Goal: Find contact information: Find contact information

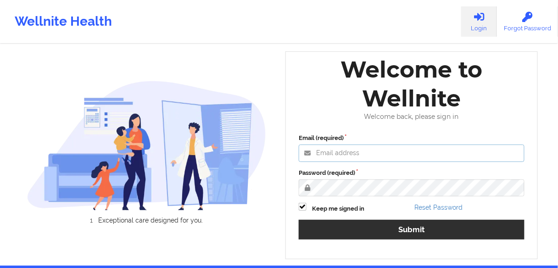
type input "[EMAIL_ADDRESS][PERSON_NAME][DOMAIN_NAME]"
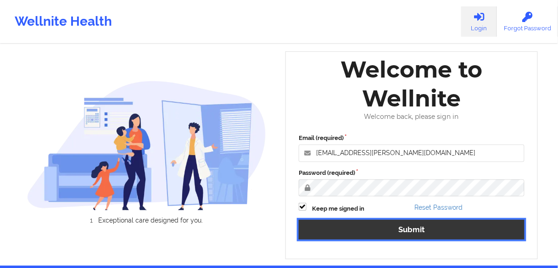
click at [379, 235] on button "Submit" at bounding box center [412, 230] width 226 height 20
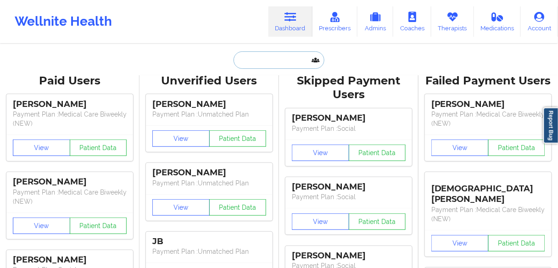
click at [247, 61] on input "text" at bounding box center [279, 59] width 91 height 17
paste input "[PERSON_NAME]"
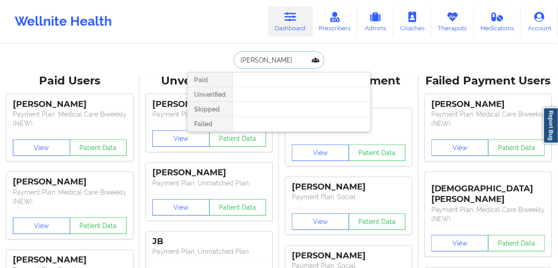
drag, startPoint x: 297, startPoint y: 62, endPoint x: 258, endPoint y: 61, distance: 39.5
click at [258, 61] on input "[PERSON_NAME]" at bounding box center [279, 59] width 91 height 17
type input "WILM"
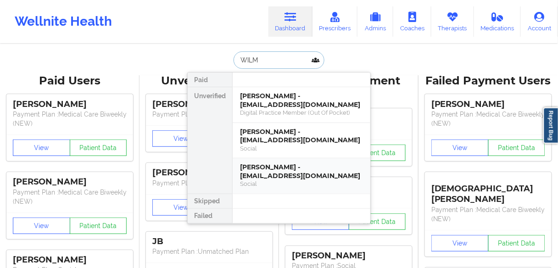
click at [288, 172] on div "[PERSON_NAME] - [EMAIL_ADDRESS][DOMAIN_NAME]" at bounding box center [301, 171] width 123 height 17
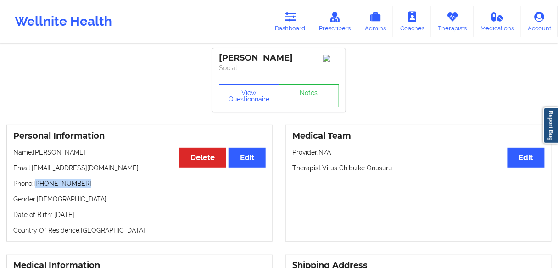
drag, startPoint x: 92, startPoint y: 183, endPoint x: 38, endPoint y: 186, distance: 54.7
click at [38, 186] on p "Phone: [PHONE_NUMBER]" at bounding box center [139, 183] width 253 height 9
copy p "[PHONE_NUMBER]"
click at [291, 19] on icon at bounding box center [291, 17] width 12 height 10
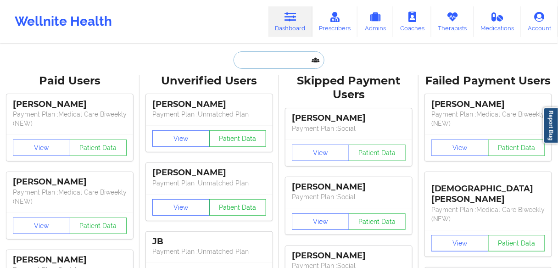
click at [246, 60] on input "text" at bounding box center [279, 59] width 91 height 17
paste input "[PERSON_NAME]"
type input "[PERSON_NAME]"
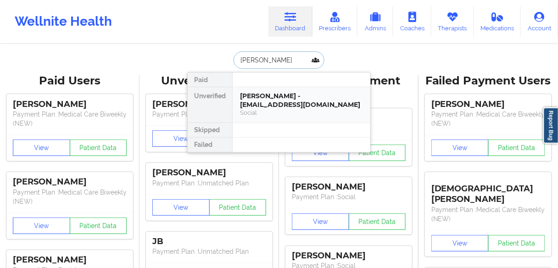
click at [257, 100] on div "[PERSON_NAME] - [EMAIL_ADDRESS][DOMAIN_NAME]" at bounding box center [301, 100] width 123 height 17
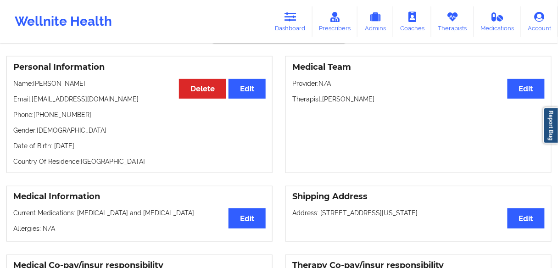
scroll to position [73, 0]
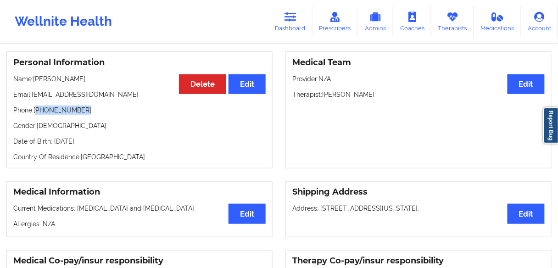
drag, startPoint x: 85, startPoint y: 113, endPoint x: 37, endPoint y: 110, distance: 48.3
click at [37, 110] on p "Phone: [PHONE_NUMBER]" at bounding box center [139, 110] width 253 height 9
copy p "[PHONE_NUMBER]"
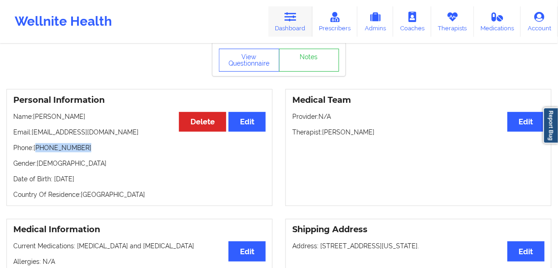
scroll to position [0, 0]
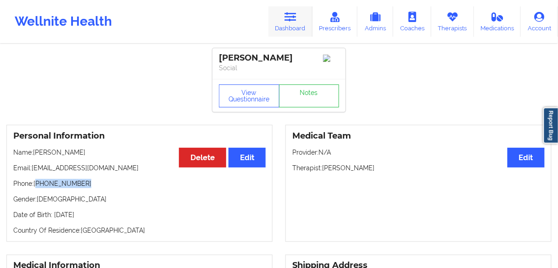
click at [298, 25] on link "Dashboard" at bounding box center [291, 21] width 44 height 30
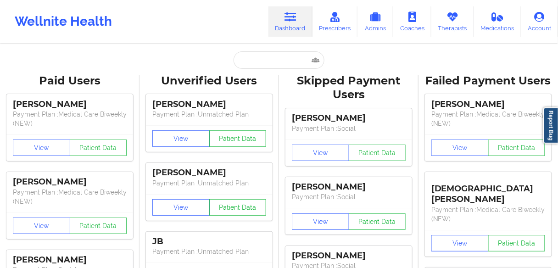
drag, startPoint x: 284, startPoint y: 50, endPoint x: 285, endPoint y: 59, distance: 8.8
click at [286, 61] on input "text" at bounding box center [279, 59] width 91 height 17
paste input "[PERSON_NAME]"
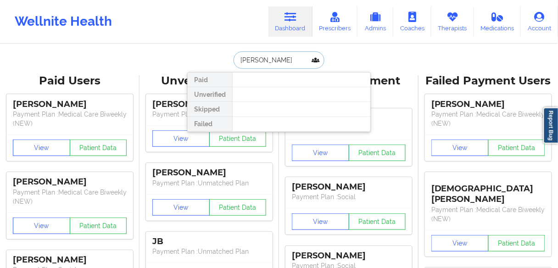
drag, startPoint x: 261, startPoint y: 57, endPoint x: 293, endPoint y: 57, distance: 32.1
click at [293, 57] on input "[PERSON_NAME]" at bounding box center [279, 59] width 91 height 17
type input "[PERSON_NAME]"
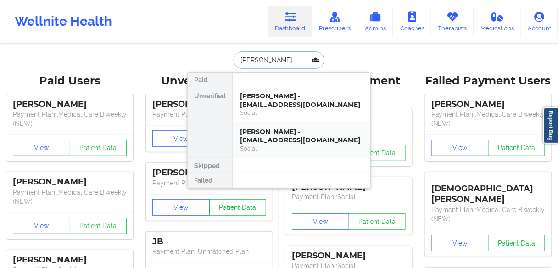
click at [254, 135] on div "[PERSON_NAME] - [EMAIL_ADDRESS][DOMAIN_NAME]" at bounding box center [301, 136] width 123 height 17
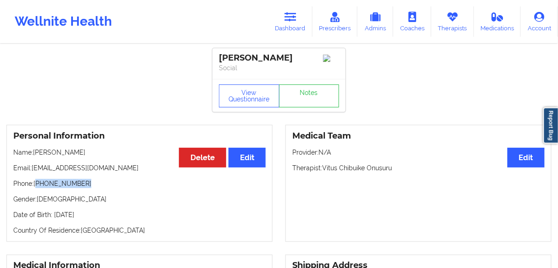
drag, startPoint x: 89, startPoint y: 187, endPoint x: 37, endPoint y: 183, distance: 51.6
click at [37, 183] on p "Phone: [PHONE_NUMBER]" at bounding box center [139, 183] width 253 height 9
copy p "[PHONE_NUMBER]"
